Goal: Navigation & Orientation: Find specific page/section

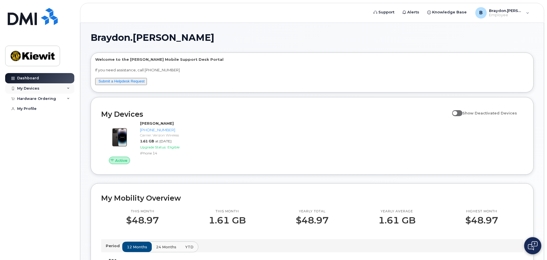
click at [67, 88] on icon at bounding box center [68, 88] width 3 height 3
click at [65, 88] on div "My Devices" at bounding box center [39, 88] width 69 height 10
click at [528, 14] on div "B Braydon.Lemmon Employee" at bounding box center [502, 12] width 62 height 11
click at [365, 44] on div "Braydon.Lemmon Welcome to the Kiewit Mobile Support Desk Portal If you need ass…" at bounding box center [312, 259] width 443 height 452
click at [65, 98] on div "Hardware Ordering" at bounding box center [39, 99] width 69 height 10
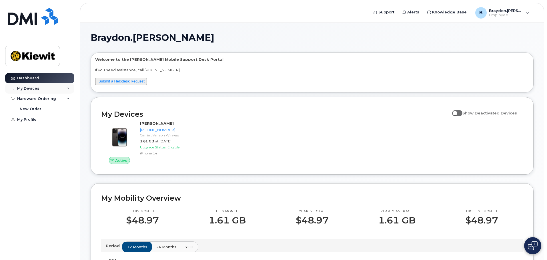
click at [63, 88] on div "My Devices" at bounding box center [39, 88] width 69 height 10
click at [87, 39] on div "Braydon.Lemmon Welcome to the Kiewit Mobile Support Desk Portal If you need ass…" at bounding box center [311, 263] width 463 height 481
click at [134, 11] on header "Support Alerts Knowledge Base B Braydon.Lemmon Employee English Français Sign o…" at bounding box center [312, 13] width 464 height 20
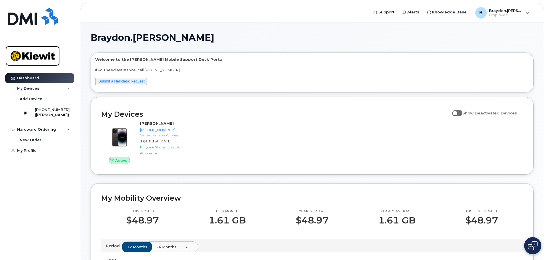
click at [42, 53] on img at bounding box center [33, 56] width 44 height 17
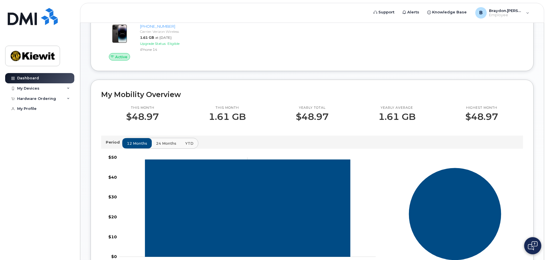
scroll to position [147, 0]
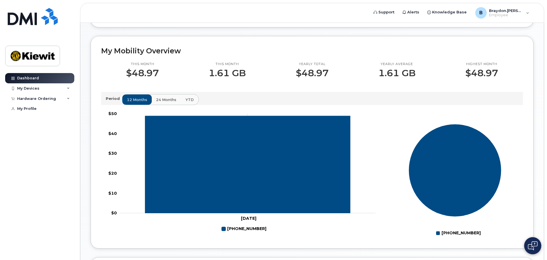
click at [191, 100] on span "YTD" at bounding box center [189, 99] width 8 height 5
click at [135, 100] on span "12 months" at bounding box center [137, 99] width 20 height 5
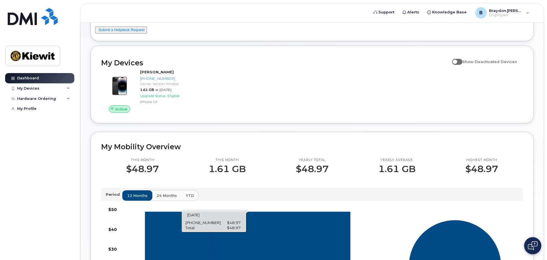
scroll to position [86, 0]
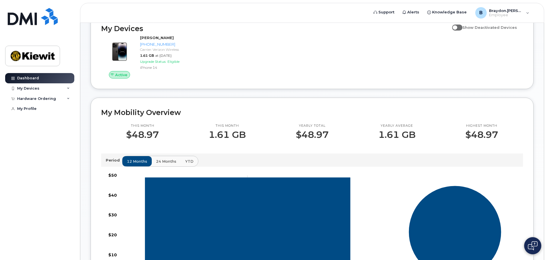
click at [246, 104] on div "My Mobility Overview This month $48.97 This month 1.61 GB Yearly total $48.97 Y…" at bounding box center [312, 204] width 443 height 213
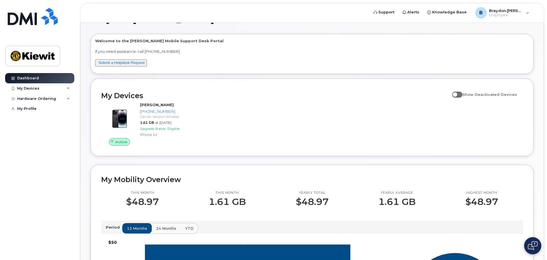
scroll to position [0, 0]
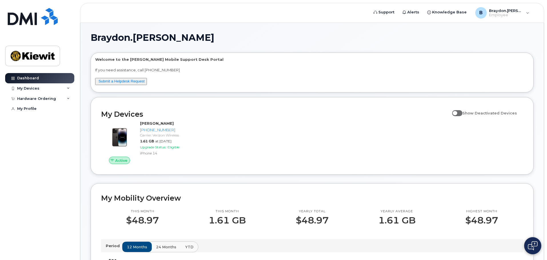
click at [287, 112] on h2 "My Devices" at bounding box center [275, 114] width 348 height 9
click at [66, 77] on link "Dashboard" at bounding box center [39, 78] width 69 height 10
